Goal: Manage account settings

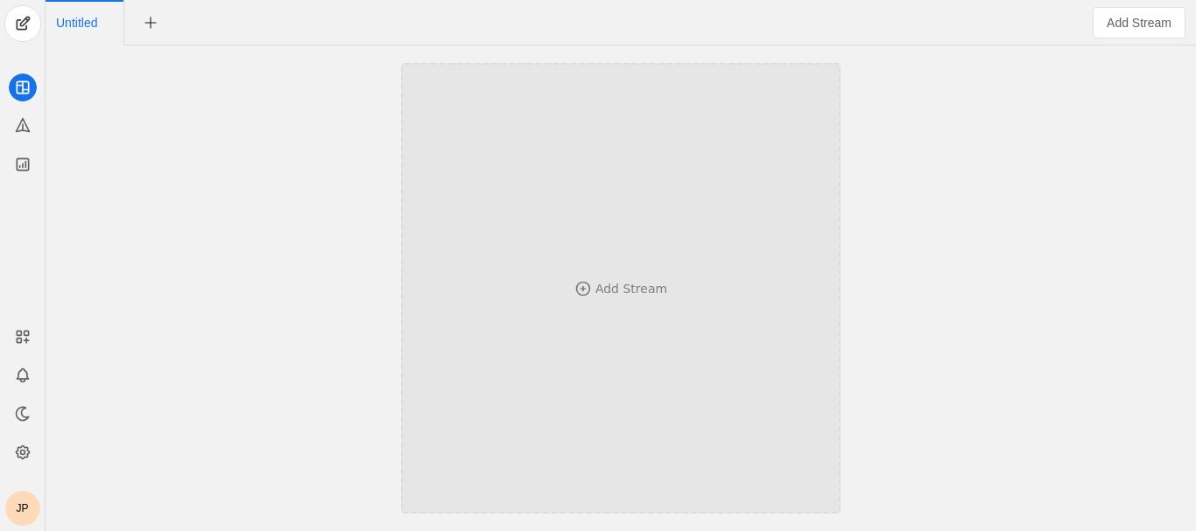
click at [619, 288] on div "Add Stream" at bounding box center [631, 289] width 72 height 18
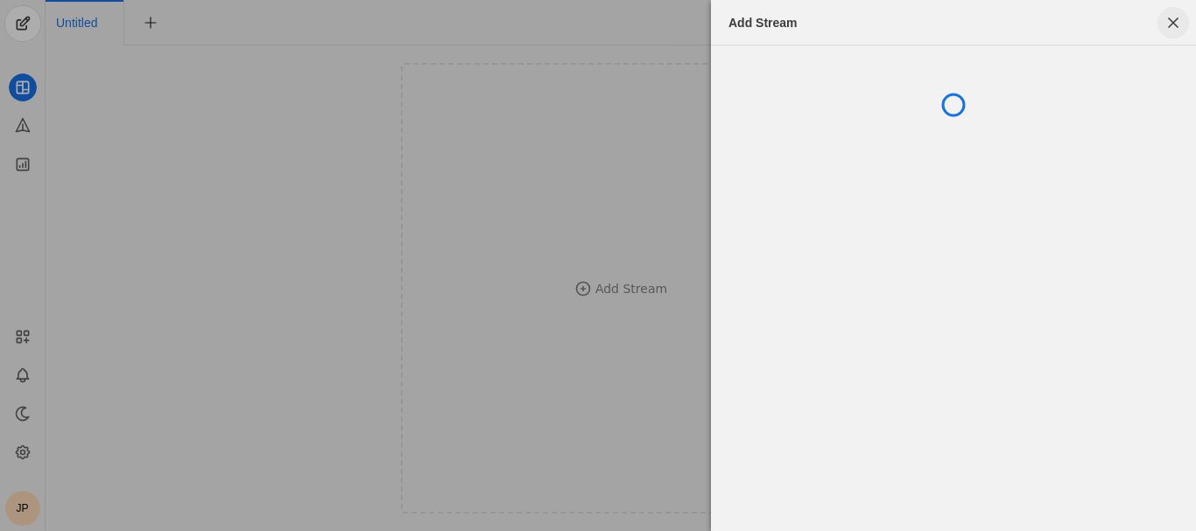
click at [1180, 25] on span "button" at bounding box center [1173, 23] width 32 height 32
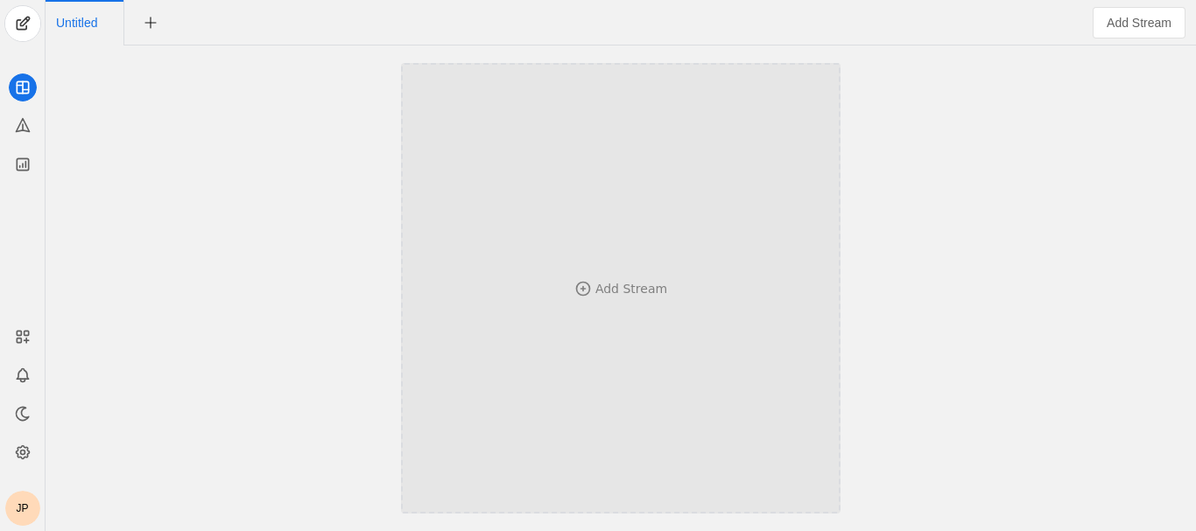
click at [568, 285] on div "Add Stream" at bounding box center [621, 289] width 324 height 18
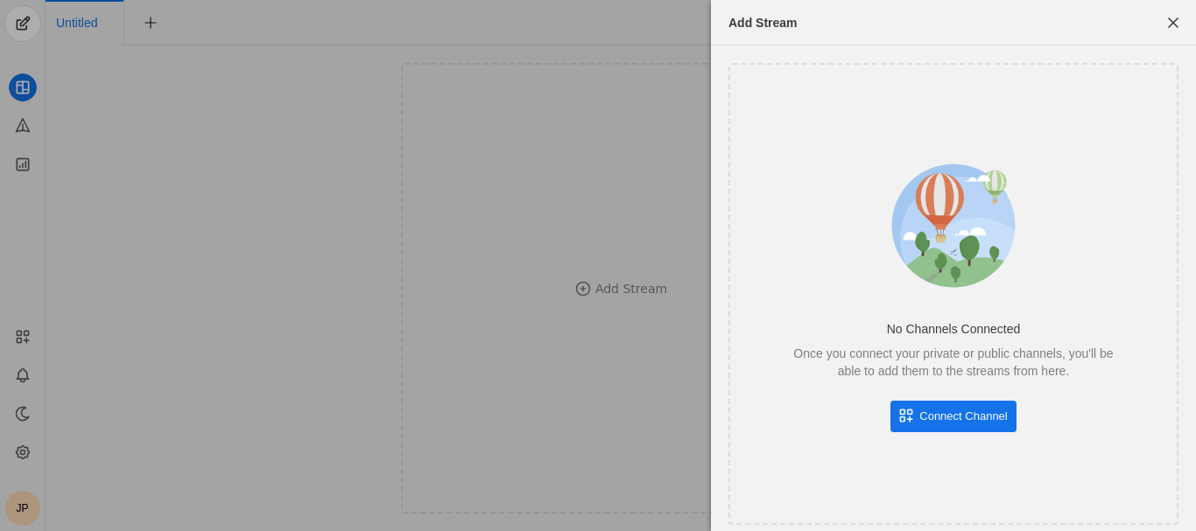
click at [973, 418] on span "Connect Channel" at bounding box center [963, 417] width 88 height 18
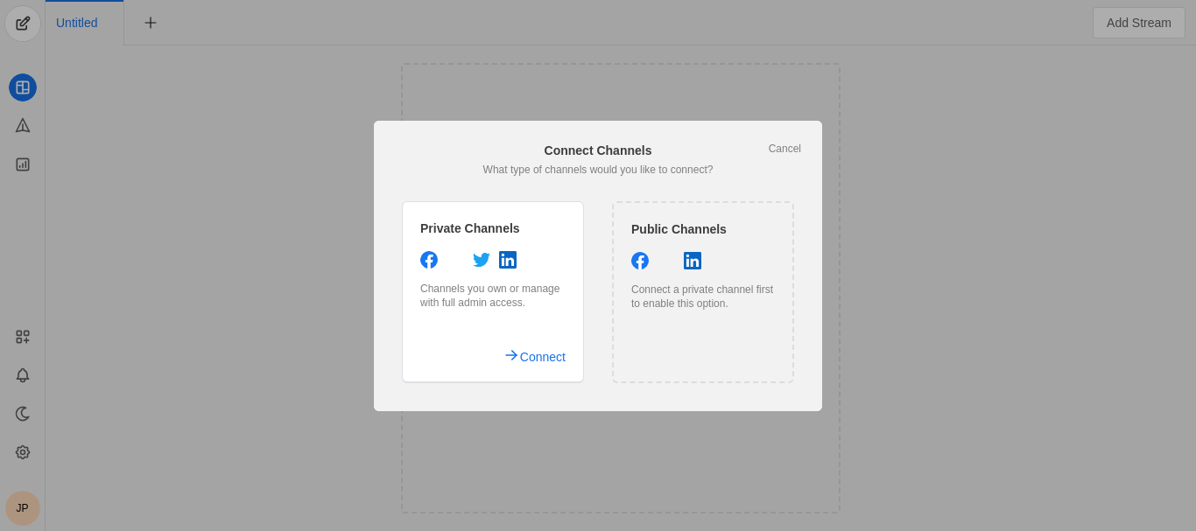
click at [707, 255] on div at bounding box center [703, 263] width 144 height 22
click at [789, 142] on link "Cancel" at bounding box center [784, 149] width 32 height 14
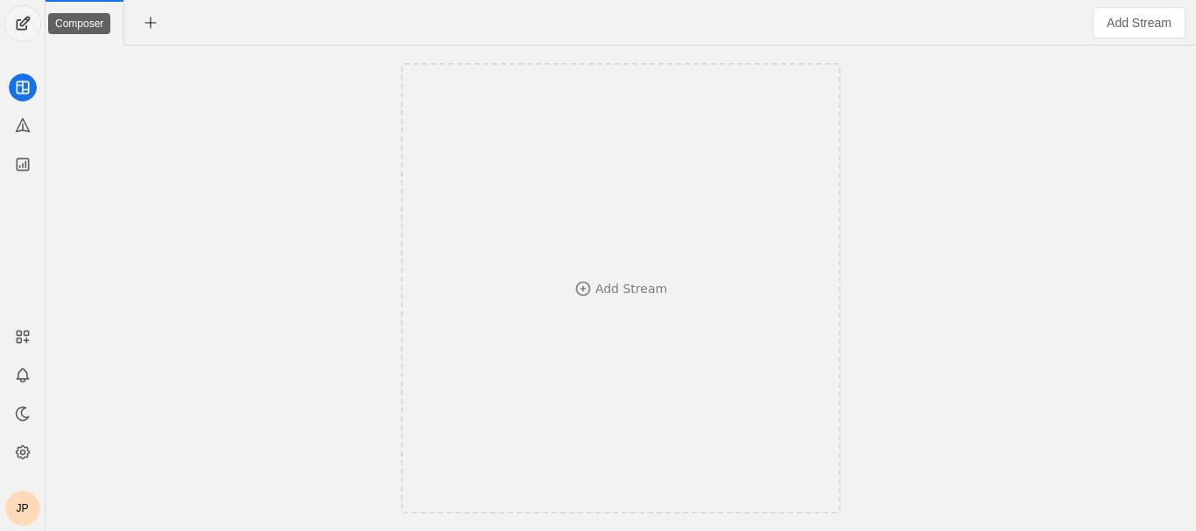
click at [24, 14] on span "undefined" at bounding box center [22, 23] width 35 height 35
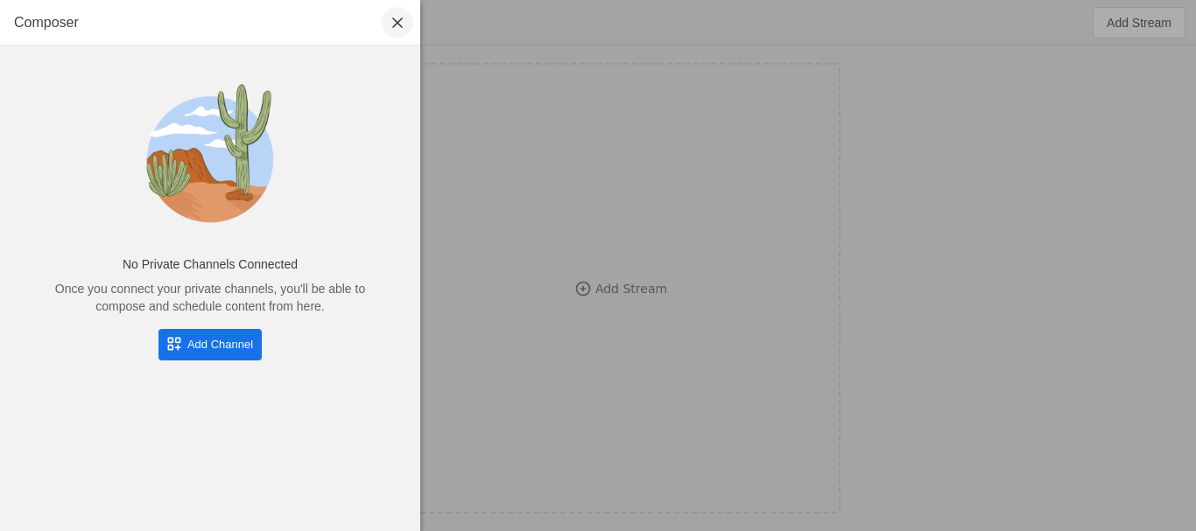
click at [397, 21] on span "undefined" at bounding box center [398, 23] width 32 height 32
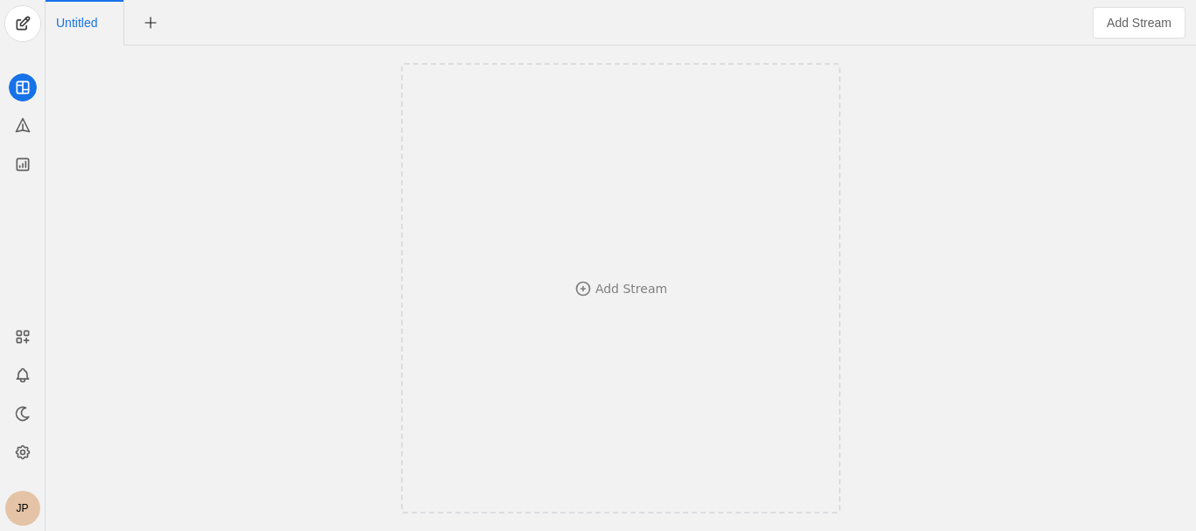
click at [22, 510] on div "JP" at bounding box center [22, 508] width 35 height 35
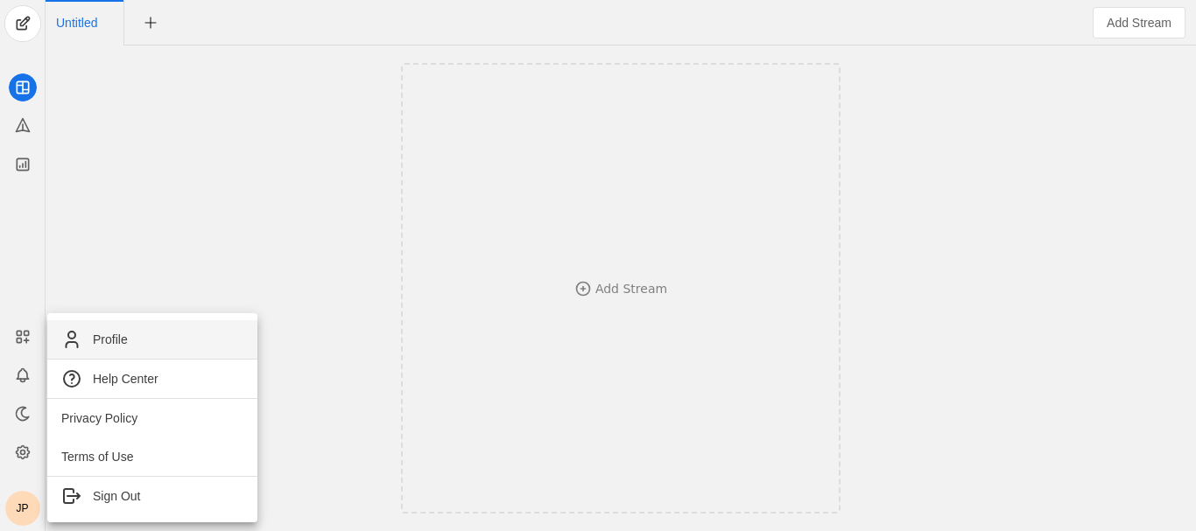
click at [95, 345] on span "Profile" at bounding box center [110, 340] width 35 height 18
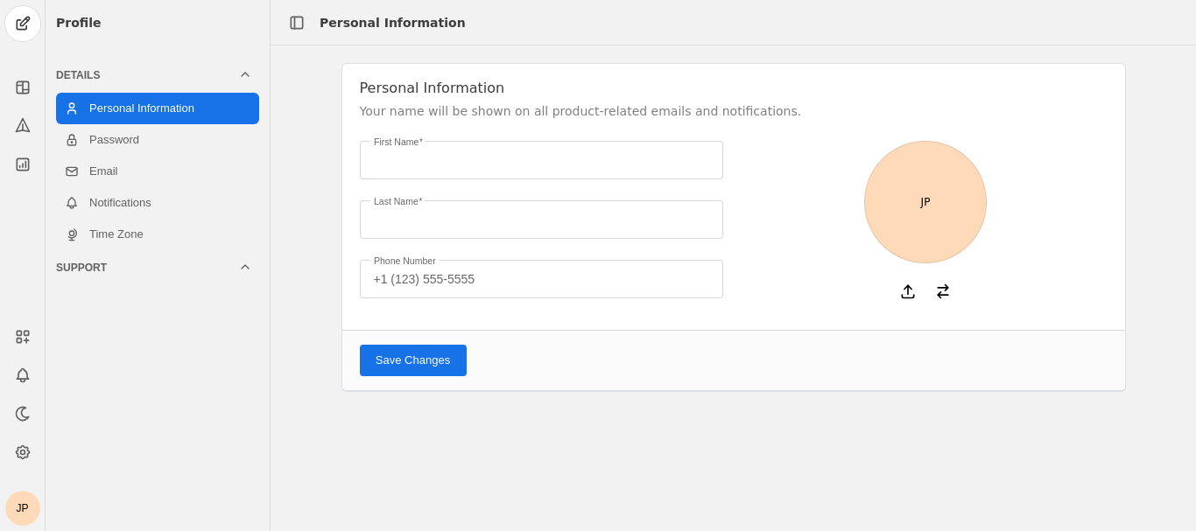
type input "[PERSON_NAME]"
type input "Phine"
click at [909, 284] on icon at bounding box center [908, 292] width 18 height 18
click at [0, 0] on input "file" at bounding box center [0, 0] width 0 height 0
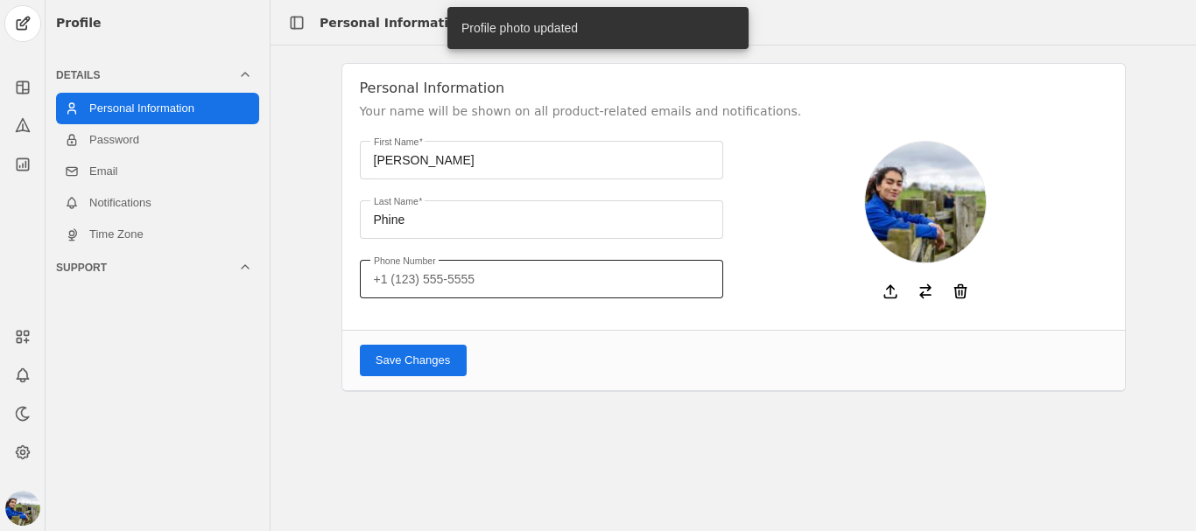
click at [418, 284] on input "Phone Number" at bounding box center [541, 279] width 335 height 21
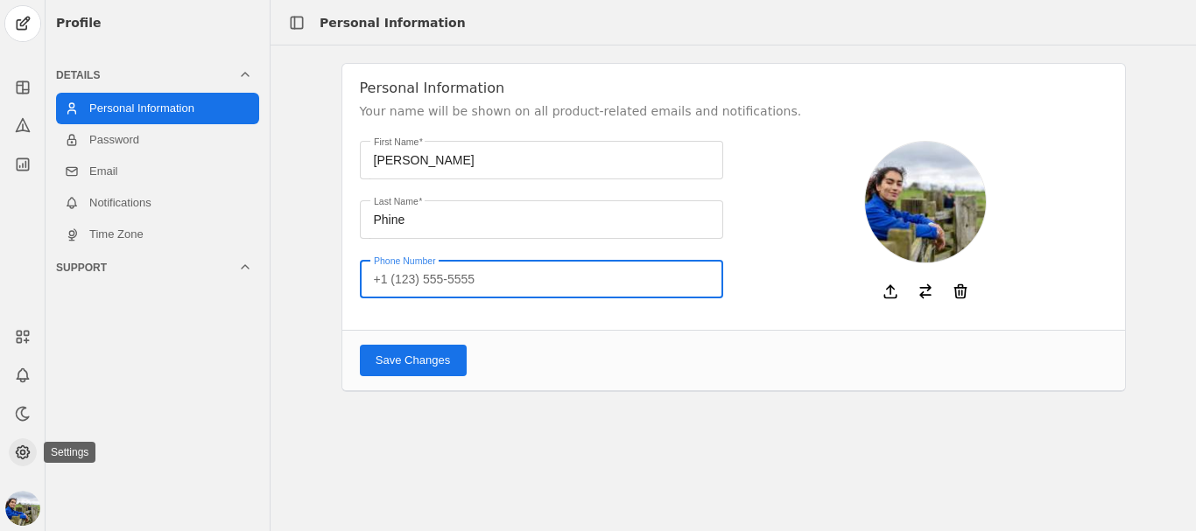
click at [25, 443] on app-icon at bounding box center [23, 452] width 28 height 28
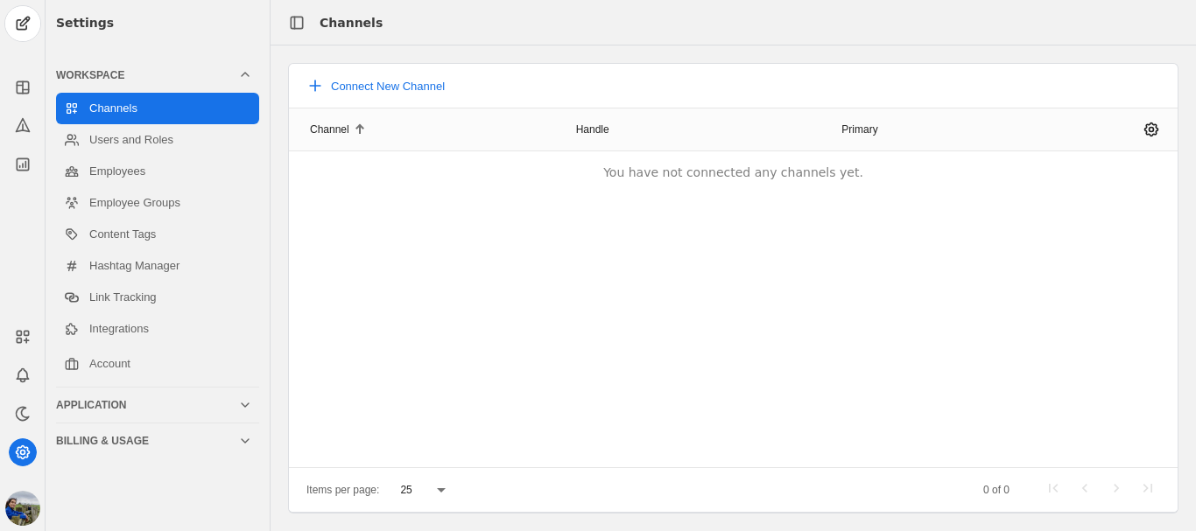
click at [28, 499] on img "button" at bounding box center [22, 508] width 35 height 35
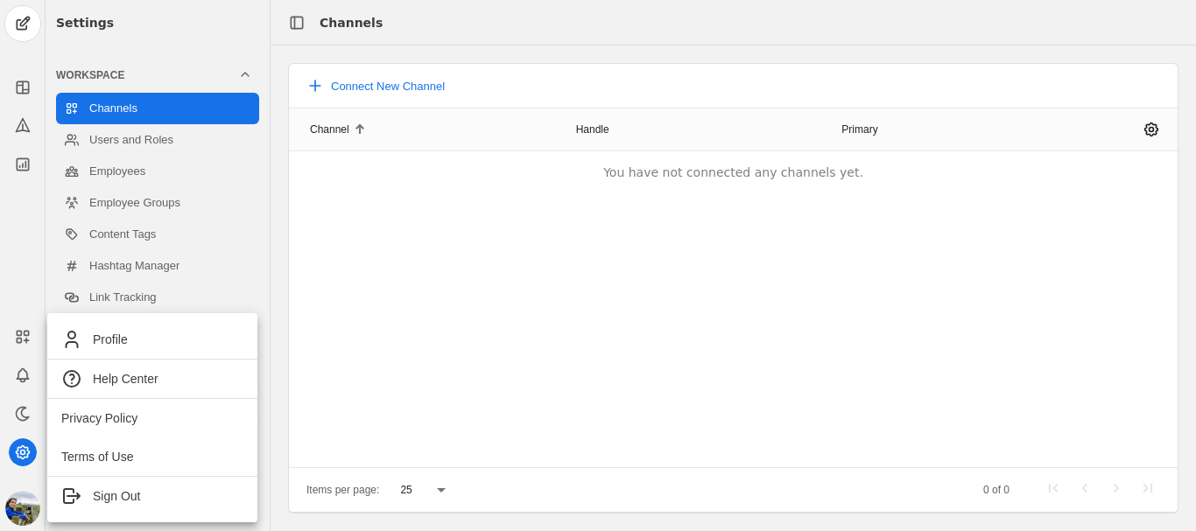
click at [218, 277] on div at bounding box center [598, 265] width 1196 height 531
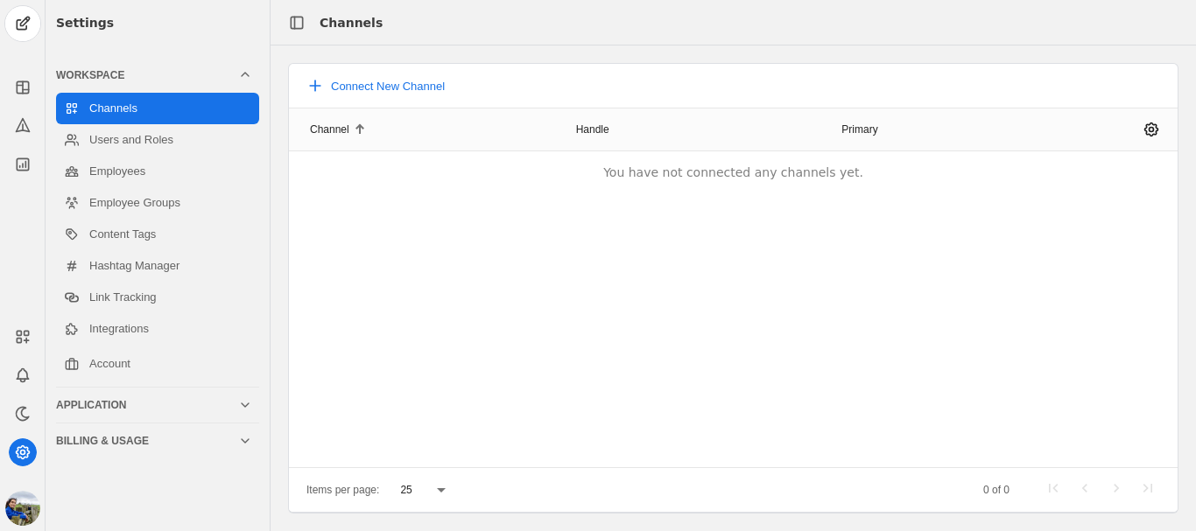
click at [19, 508] on img "button" at bounding box center [22, 508] width 35 height 35
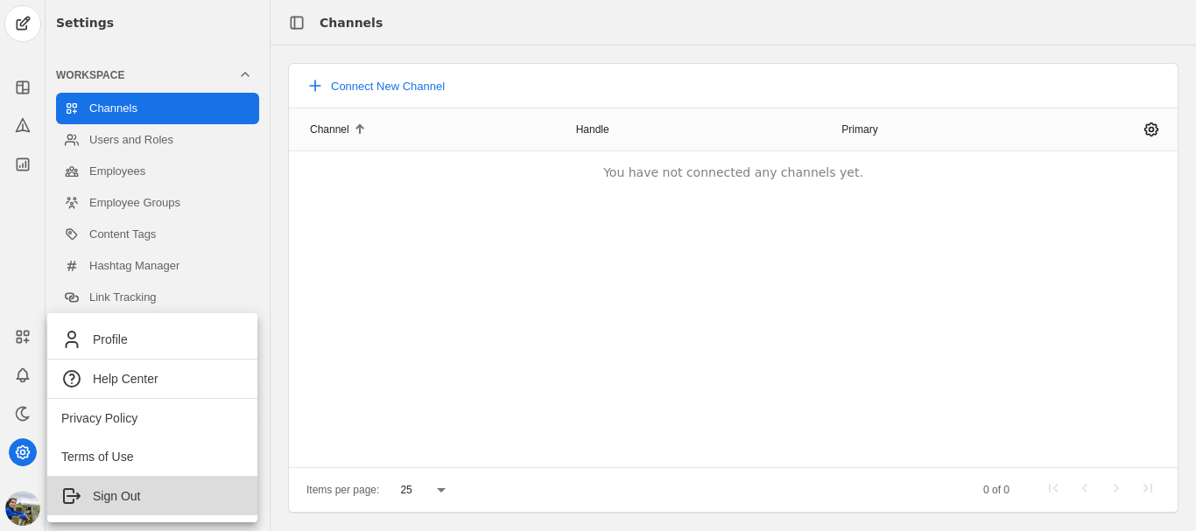
click at [96, 495] on span "Sign Out" at bounding box center [116, 497] width 47 height 18
